Goal: Transaction & Acquisition: Purchase product/service

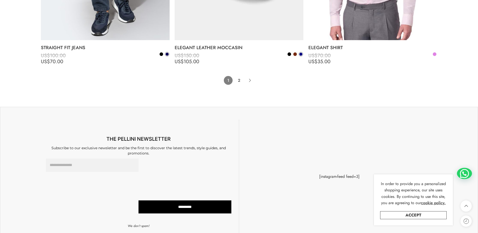
scroll to position [4112, 0]
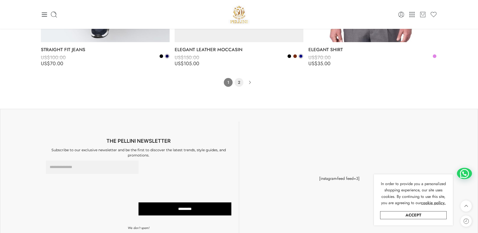
click at [239, 86] on link "2" at bounding box center [238, 82] width 9 height 9
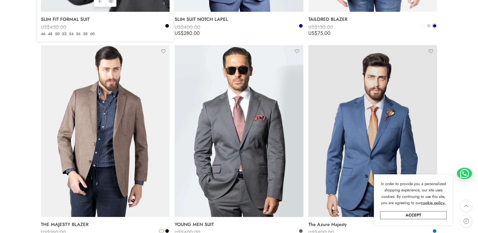
scroll to position [892, 0]
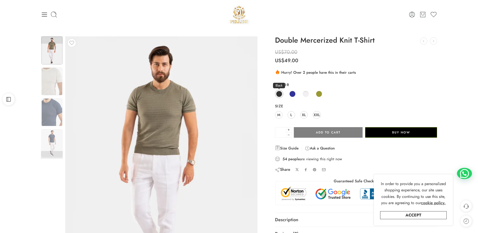
click at [280, 94] on span at bounding box center [279, 94] width 6 height 6
click at [52, 106] on img at bounding box center [51, 112] width 21 height 28
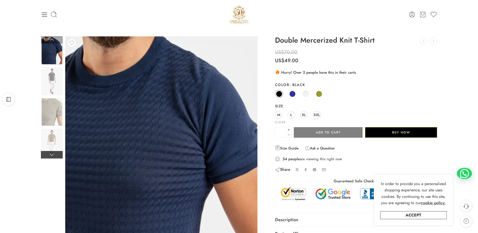
click at [52, 157] on link at bounding box center [52, 155] width 22 height 8
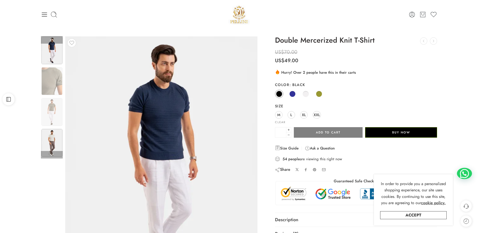
click at [54, 141] on img at bounding box center [51, 143] width 21 height 28
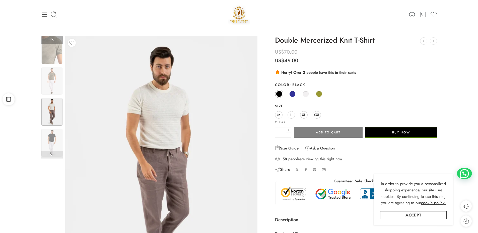
click at [58, 155] on link at bounding box center [52, 155] width 22 height 8
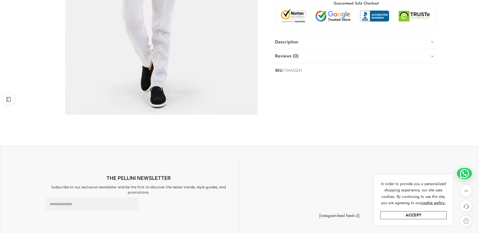
scroll to position [181, 0]
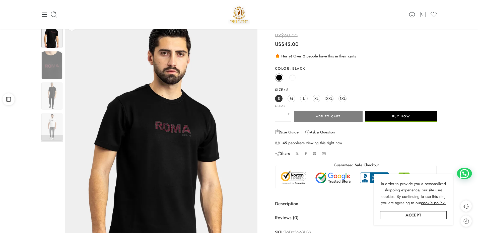
scroll to position [6, 0]
